Goal: Complete application form: Complete application form

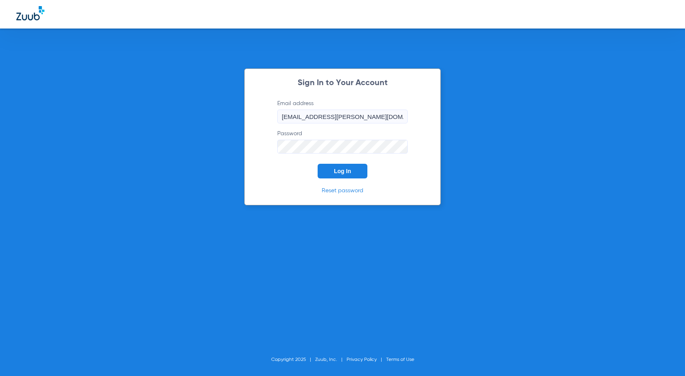
click at [345, 176] on button "Log In" at bounding box center [343, 171] width 50 height 15
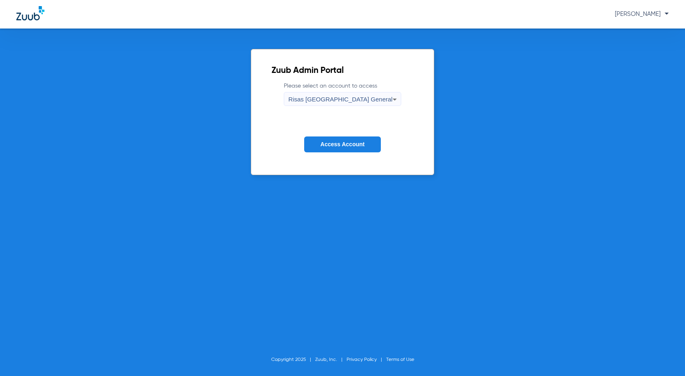
click at [336, 147] on span "Access Account" at bounding box center [342, 144] width 44 height 7
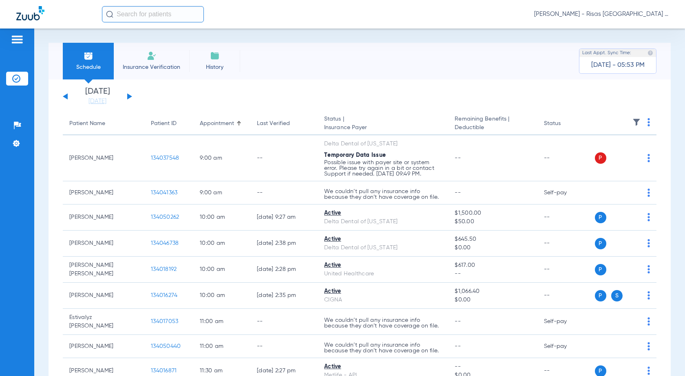
click at [149, 55] on img at bounding box center [152, 56] width 10 height 10
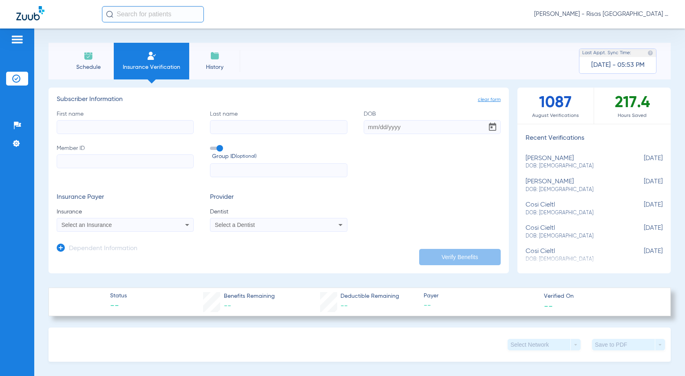
click at [97, 225] on span "Select an Insurance" at bounding box center [87, 225] width 51 height 7
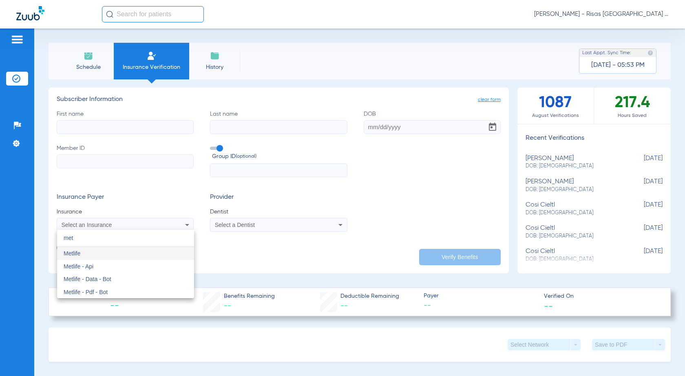
type input "met"
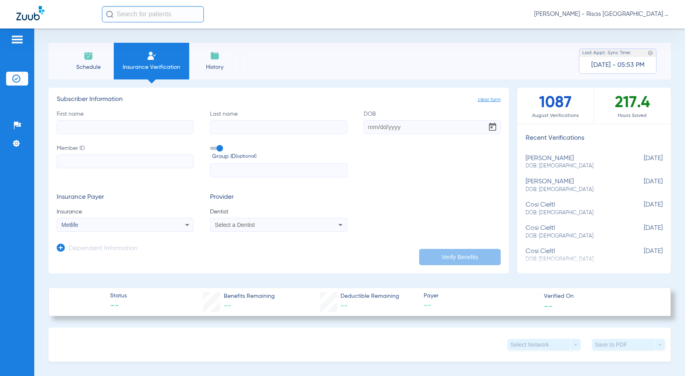
click at [236, 227] on span "Select a Dentist" at bounding box center [235, 225] width 40 height 7
type input "m"
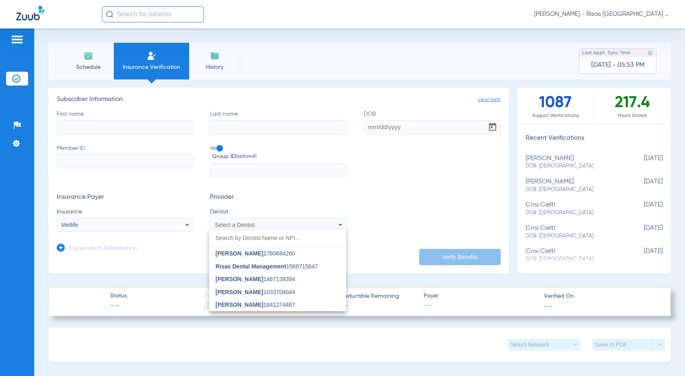
click at [238, 254] on span "[PERSON_NAME]" at bounding box center [240, 253] width 48 height 7
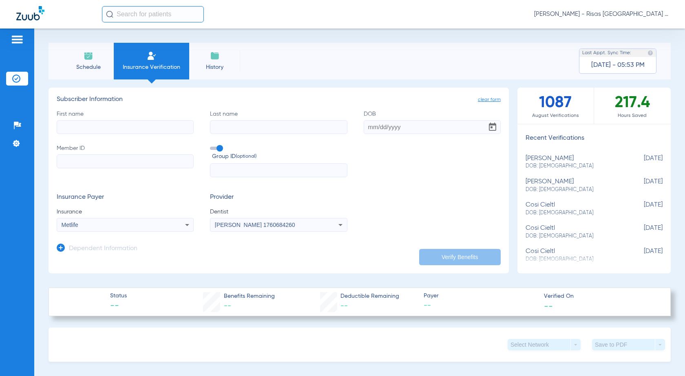
click at [105, 130] on input "First name" at bounding box center [125, 127] width 137 height 14
type input "[PERSON_NAME]"
type input "p"
type input "[PERSON_NAME]"
paste input "601061241"
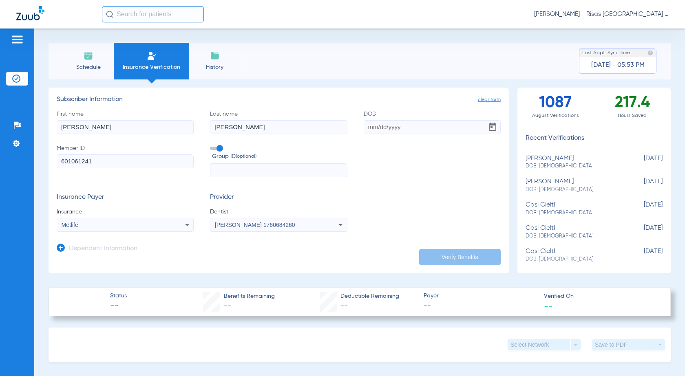
type input "601061241"
click at [214, 149] on span at bounding box center [216, 148] width 12 height 3
click at [212, 146] on input "Group ID (optional)" at bounding box center [212, 146] width 0 height 0
click at [388, 127] on input "DOB" at bounding box center [432, 127] width 137 height 14
type input "[DATE]"
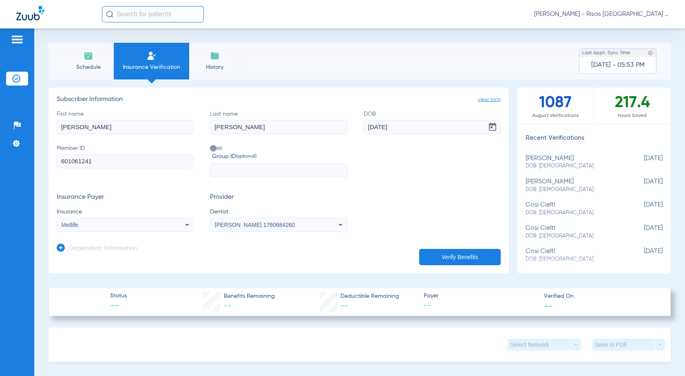
click at [441, 258] on button "Verify Benefits" at bounding box center [460, 257] width 82 height 16
